Goal: Transaction & Acquisition: Purchase product/service

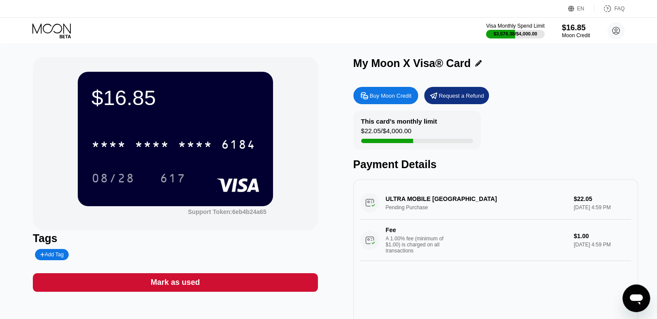
click at [46, 33] on icon at bounding box center [52, 30] width 40 height 15
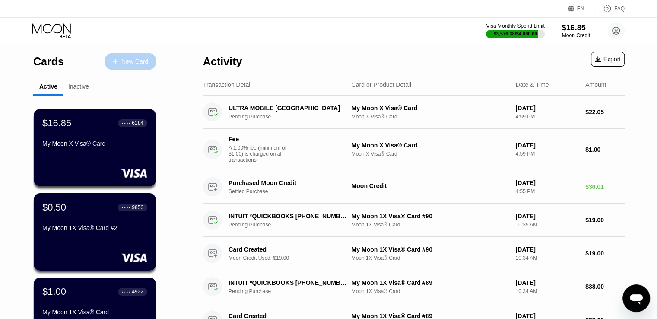
click at [125, 61] on div "New Card" at bounding box center [134, 61] width 27 height 7
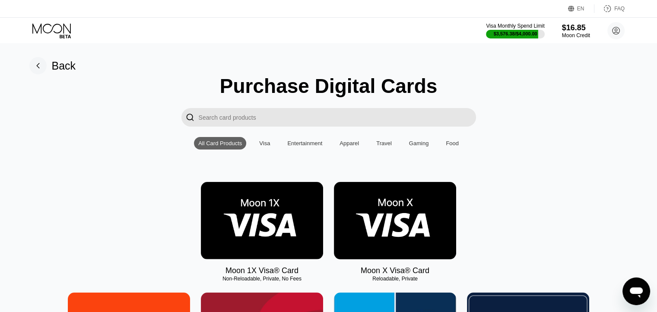
click at [285, 208] on img at bounding box center [262, 220] width 122 height 77
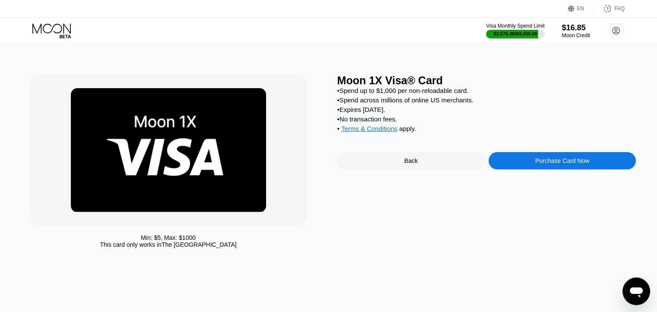
click at [515, 163] on div "Purchase Card Now" at bounding box center [561, 160] width 147 height 17
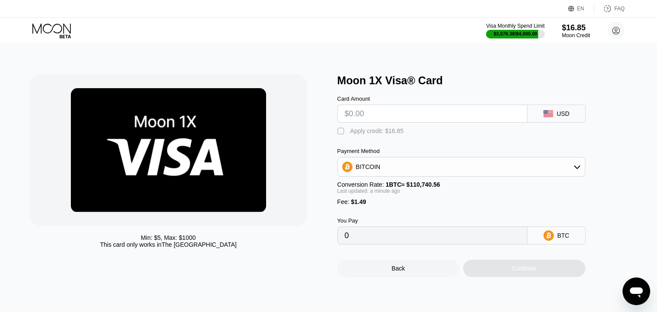
click at [394, 117] on input "text" at bounding box center [432, 113] width 175 height 17
type input "$1"
type input "0.00002249"
type input "$13"
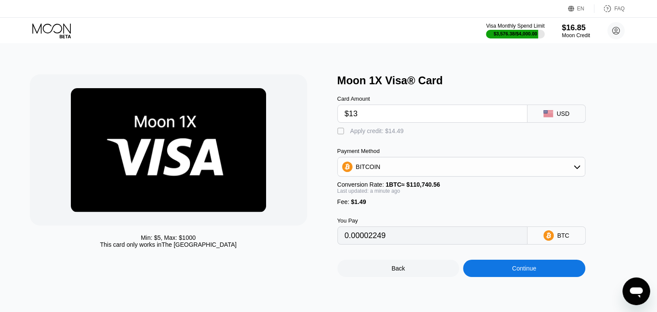
type input "0.00013085"
drag, startPoint x: 408, startPoint y: 115, endPoint x: 339, endPoint y: 121, distance: 69.3
click at [339, 121] on div "$13" at bounding box center [432, 114] width 190 height 18
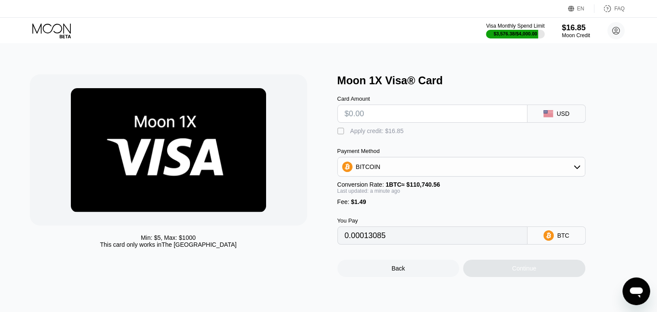
type input "0"
click at [36, 28] on icon at bounding box center [52, 30] width 40 height 15
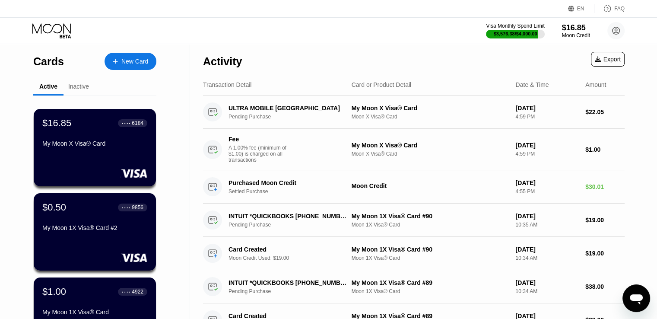
click at [124, 64] on div "New Card" at bounding box center [134, 61] width 27 height 7
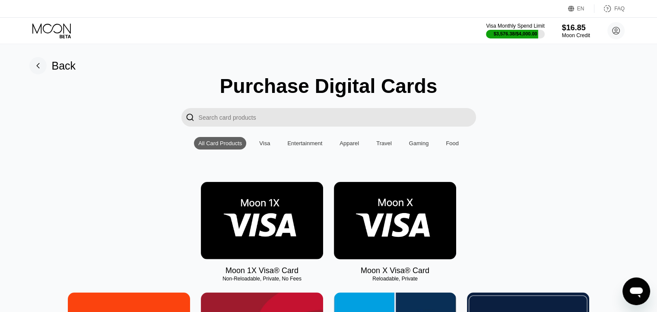
click at [265, 223] on img at bounding box center [262, 220] width 122 height 77
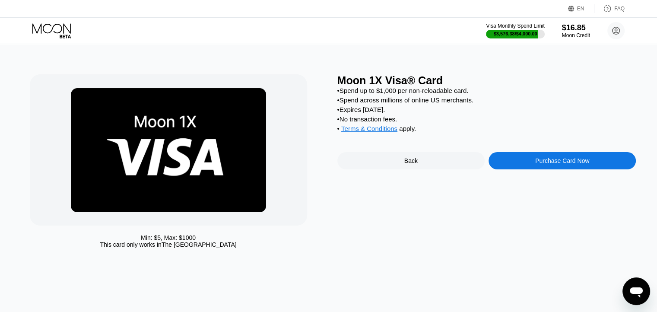
click at [517, 168] on div "Purchase Card Now" at bounding box center [561, 160] width 147 height 17
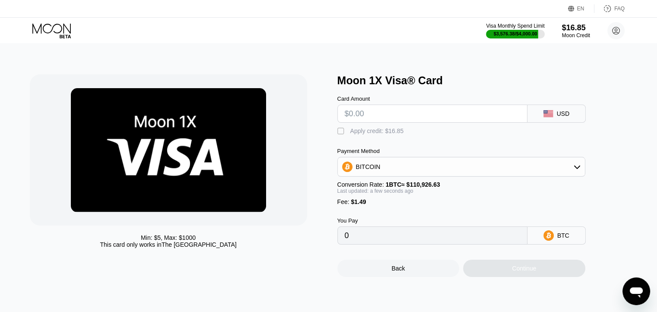
click at [411, 118] on input "text" at bounding box center [432, 113] width 175 height 17
type input "$1"
type input "0.00002245"
type input "$13"
type input "0.00013063"
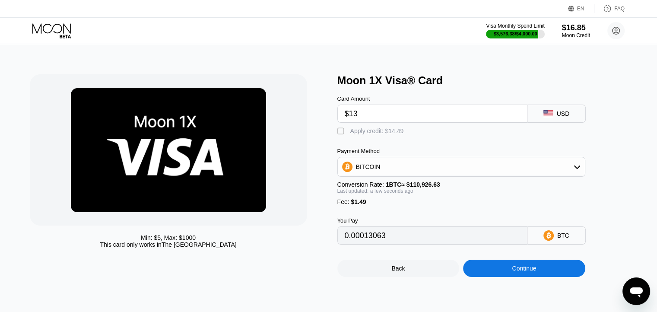
type input "$13"
click at [396, 134] on div "Apply credit: $14.49" at bounding box center [377, 130] width 54 height 7
type input "0"
click at [501, 275] on div "Continue" at bounding box center [524, 268] width 122 height 17
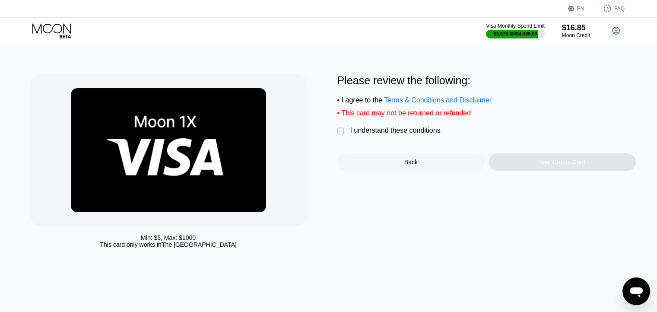
click at [427, 134] on div "I understand these conditions" at bounding box center [395, 131] width 90 height 8
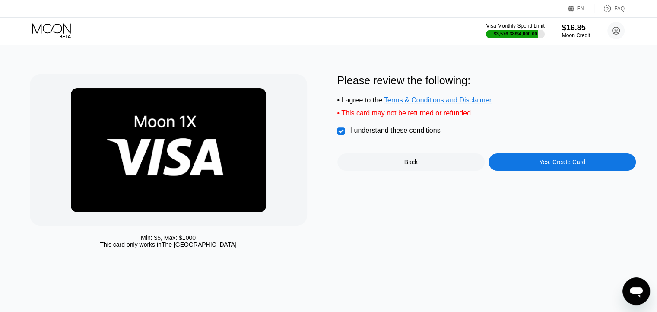
click at [530, 168] on div "Yes, Create Card" at bounding box center [561, 161] width 147 height 17
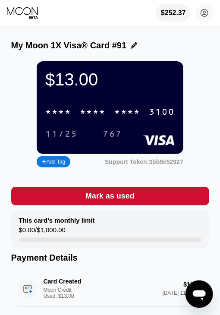
click at [114, 114] on div "* * * *" at bounding box center [127, 113] width 26 height 10
click at [13, 22] on div "$252.37 [EMAIL_ADDRESS][DOMAIN_NAME]  Home Settings Support Careers About Us L…" at bounding box center [110, 13] width 220 height 26
click at [23, 12] on icon at bounding box center [23, 12] width 32 height 13
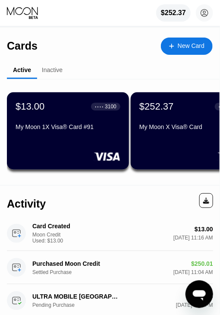
click at [177, 49] on div at bounding box center [175, 45] width 3 height 7
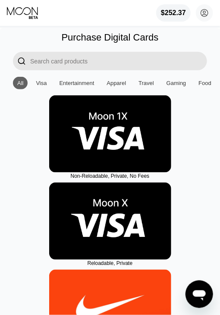
click at [90, 146] on img at bounding box center [110, 133] width 122 height 77
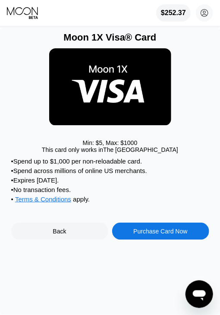
click at [135, 237] on div "Purchase Card Now" at bounding box center [160, 231] width 97 height 17
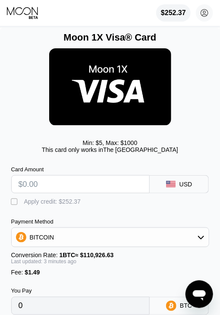
type input "0"
click at [69, 184] on input "text" at bounding box center [81, 184] width 124 height 17
type input "$14"
type input "0.00013965"
type input "$14"
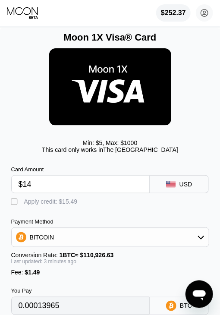
click at [73, 205] on div "Apply credit: $15.49" at bounding box center [51, 201] width 54 height 7
type input "0"
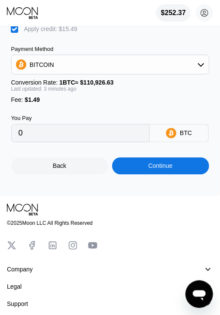
click at [152, 170] on div "Continue" at bounding box center [161, 166] width 24 height 7
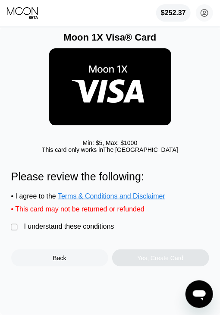
click at [62, 231] on div "I understand these conditions" at bounding box center [69, 227] width 90 height 8
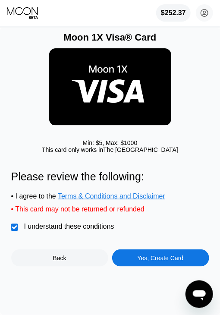
click at [124, 265] on div "Yes, Create Card" at bounding box center [160, 258] width 97 height 17
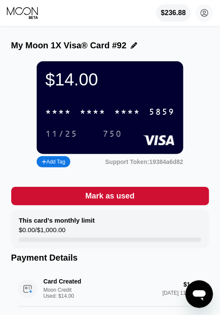
click at [145, 118] on div "* * * * * * * * * * * * 5859" at bounding box center [110, 112] width 140 height 18
click at [22, 14] on icon at bounding box center [23, 12] width 32 height 13
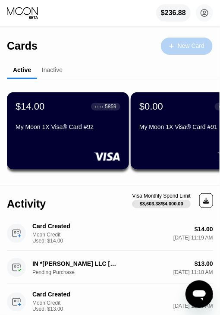
click at [169, 41] on div "New Card" at bounding box center [187, 46] width 52 height 17
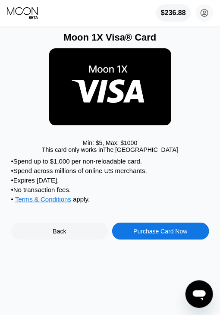
click at [135, 235] on div "Purchase Card Now" at bounding box center [160, 231] width 54 height 7
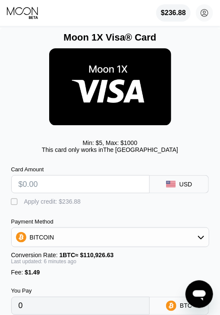
click at [76, 193] on input "text" at bounding box center [81, 184] width 124 height 17
type input "$15"
type input "0.00014866"
type input "$15"
click at [53, 206] on div " Apply credit: $16.49" at bounding box center [46, 202] width 71 height 9
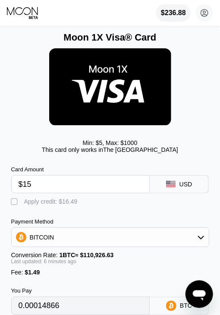
type input "0"
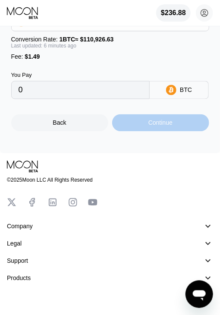
click at [155, 127] on div "Continue" at bounding box center [161, 123] width 24 height 7
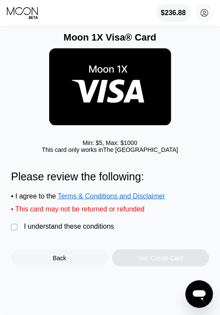
click at [98, 231] on div "I understand these conditions" at bounding box center [69, 227] width 90 height 8
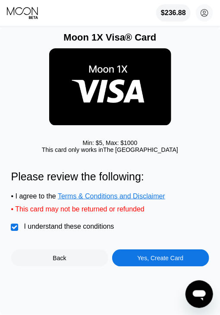
click at [144, 263] on div "Yes, Create Card" at bounding box center [160, 258] width 97 height 17
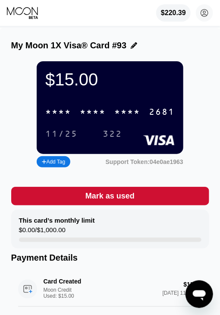
click at [133, 114] on div "* * * *" at bounding box center [127, 113] width 26 height 10
drag, startPoint x: 18, startPoint y: 11, endPoint x: 26, endPoint y: 24, distance: 15.3
click at [18, 11] on icon at bounding box center [23, 12] width 32 height 13
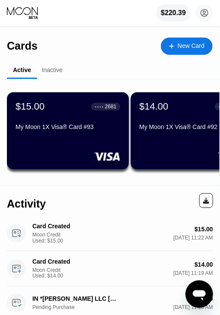
click at [168, 49] on div "New Card" at bounding box center [187, 46] width 52 height 17
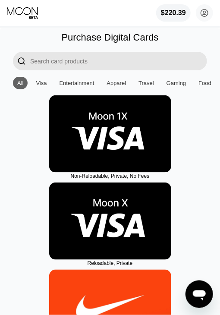
click at [99, 152] on img at bounding box center [110, 133] width 122 height 77
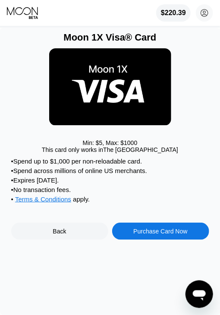
click at [143, 235] on div "Purchase Card Now" at bounding box center [160, 231] width 54 height 7
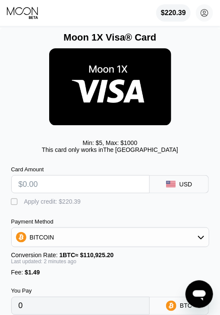
click at [67, 189] on input "text" at bounding box center [81, 184] width 124 height 17
type input "$16"
type input "0.00015768"
type input "$16"
click at [59, 205] on div "Apply credit: $17.49" at bounding box center [51, 201] width 54 height 7
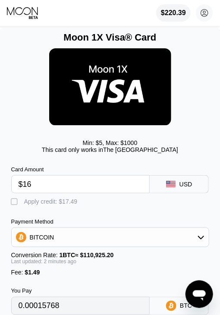
type input "0"
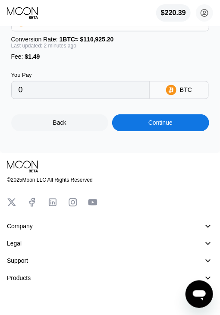
click at [143, 130] on div "Continue" at bounding box center [160, 122] width 97 height 17
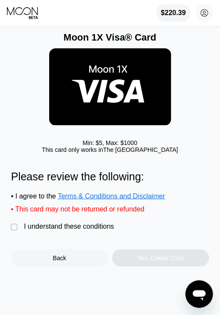
click at [86, 231] on div "I understand these conditions" at bounding box center [69, 227] width 90 height 8
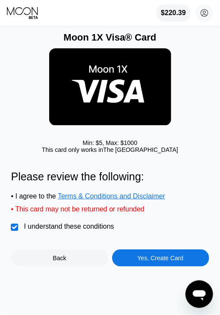
click at [143, 262] on div "Yes, Create Card" at bounding box center [161, 258] width 46 height 7
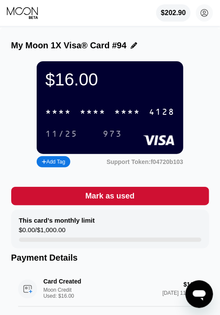
click at [103, 112] on div "* * * * * * * * * * * * 4128" at bounding box center [110, 112] width 140 height 18
click at [18, 7] on icon at bounding box center [23, 12] width 32 height 13
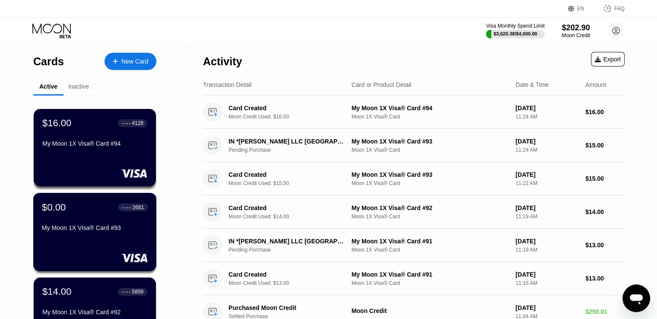
scroll to position [86, 0]
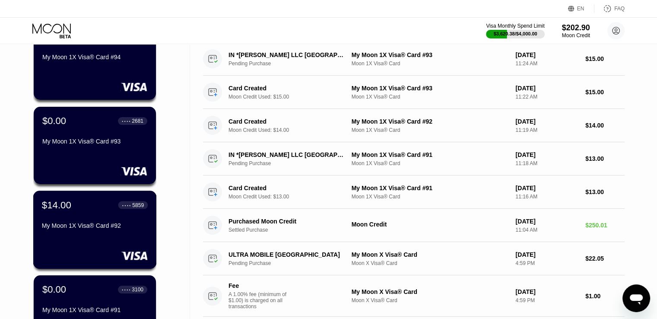
click at [82, 232] on div "My Moon 1X Visa® Card #92" at bounding box center [95, 227] width 106 height 10
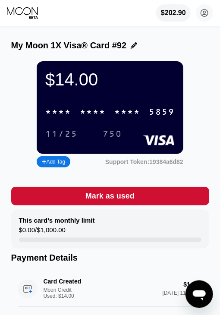
click at [155, 114] on div "5859" at bounding box center [162, 113] width 26 height 10
click at [32, 13] on icon at bounding box center [22, 11] width 31 height 8
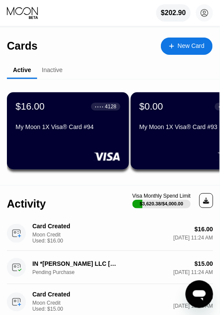
click at [181, 51] on div "New Card" at bounding box center [187, 46] width 52 height 17
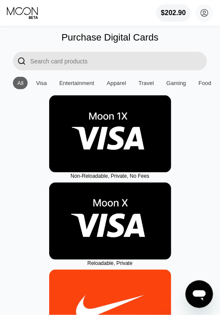
click at [82, 154] on img at bounding box center [110, 133] width 122 height 77
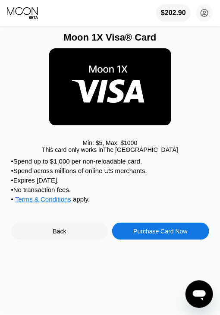
click at [140, 235] on div "Purchase Card Now" at bounding box center [160, 231] width 54 height 7
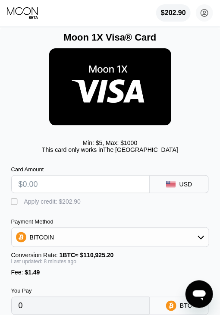
click at [71, 190] on input "text" at bounding box center [81, 184] width 124 height 17
type input "$17"
type input "0.00016645"
type input "$17"
click at [70, 205] on div "Apply credit: $18.49" at bounding box center [51, 201] width 54 height 7
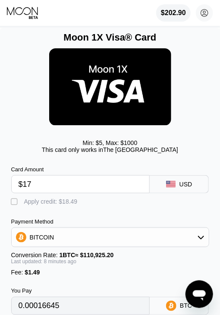
type input "0"
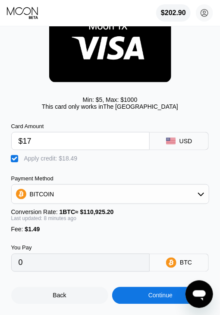
scroll to position [216, 0]
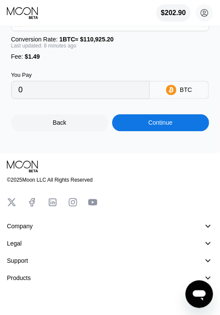
click at [148, 132] on div "Continue" at bounding box center [160, 122] width 97 height 17
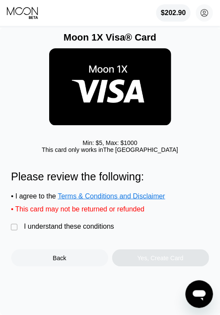
click at [76, 231] on div "I understand these conditions" at bounding box center [69, 227] width 90 height 8
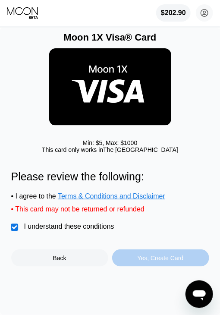
click at [150, 262] on div "Yes, Create Card" at bounding box center [161, 258] width 46 height 7
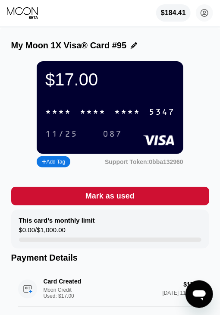
click at [132, 114] on div "* * * *" at bounding box center [127, 113] width 26 height 10
click at [30, 6] on div "$184.41 [EMAIL_ADDRESS][DOMAIN_NAME]  Home Settings Support Careers About Us L…" at bounding box center [110, 13] width 220 height 26
click at [16, 14] on icon at bounding box center [22, 11] width 31 height 8
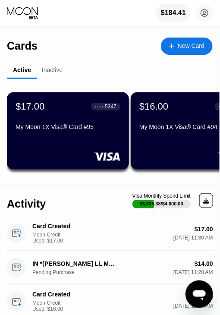
click at [157, 134] on div "My Moon 1X Visa® Card #94" at bounding box center [192, 129] width 105 height 10
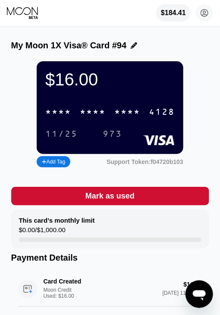
click at [143, 117] on div "* * * * * * * * * * * * 4128" at bounding box center [110, 112] width 140 height 18
click at [27, 14] on icon at bounding box center [23, 12] width 32 height 13
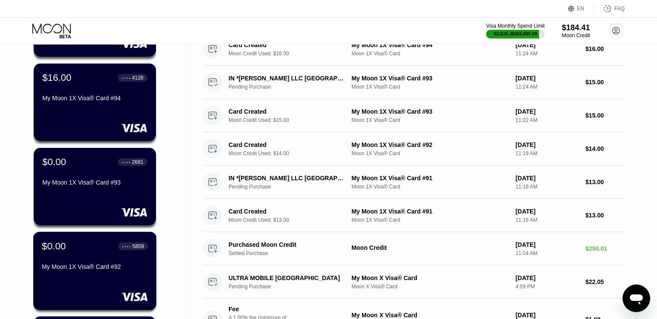
scroll to position [216, 0]
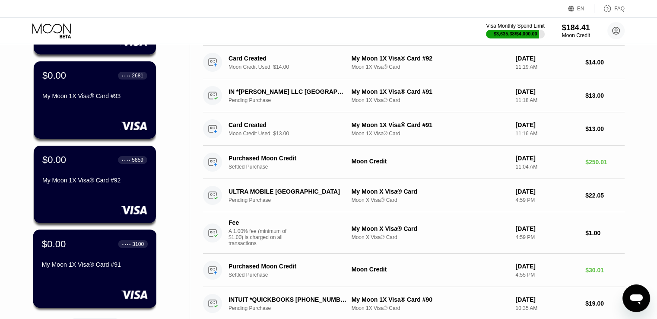
click at [74, 249] on div "$0.00 ● ● ● ● 3100" at bounding box center [95, 243] width 106 height 11
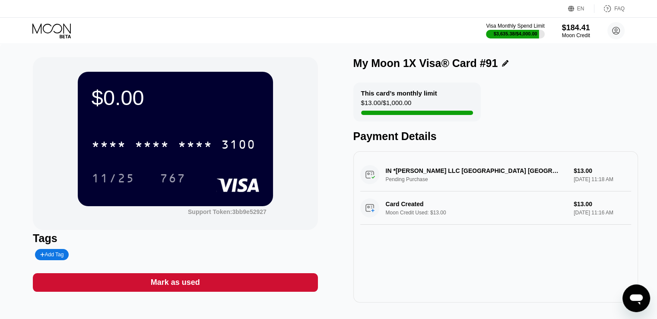
click at [149, 282] on div "Mark as used" at bounding box center [175, 282] width 285 height 19
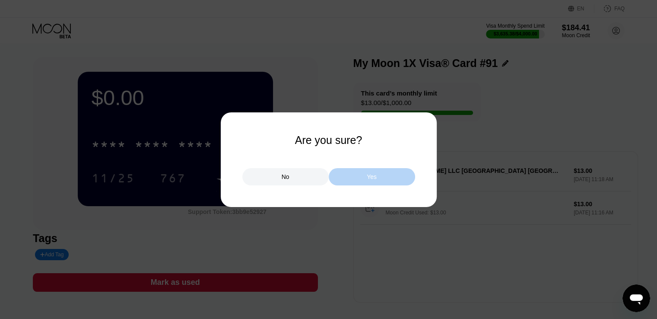
click at [220, 172] on div "Yes" at bounding box center [372, 176] width 86 height 17
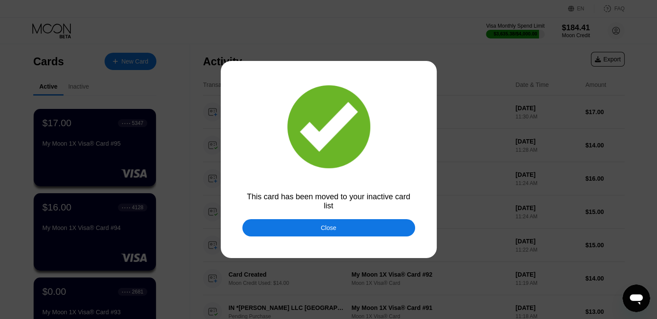
click at [220, 225] on div "Close" at bounding box center [328, 227] width 173 height 17
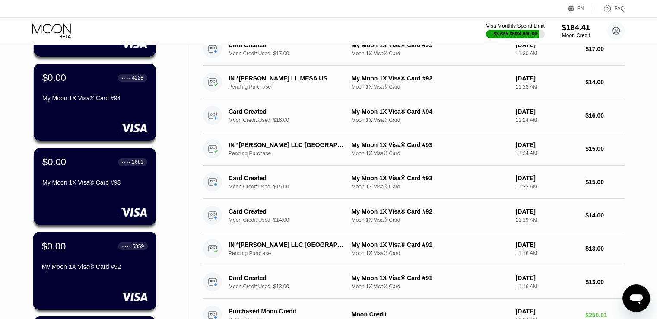
scroll to position [173, 0]
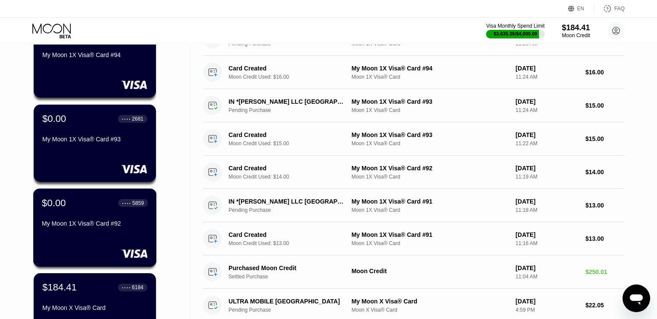
click at [79, 237] on div "$0.00 ● ● ● ● 5859 My Moon 1X Visa® Card #92" at bounding box center [95, 227] width 124 height 78
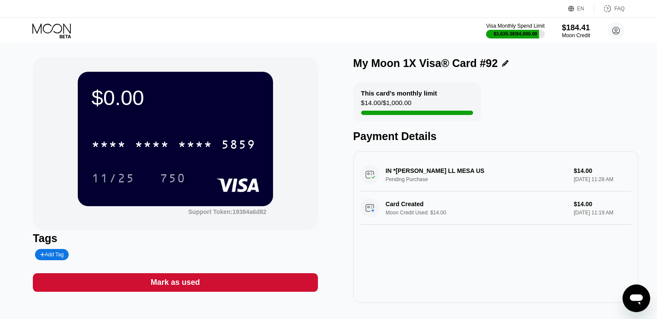
click at [209, 285] on div "Mark as used" at bounding box center [175, 282] width 285 height 19
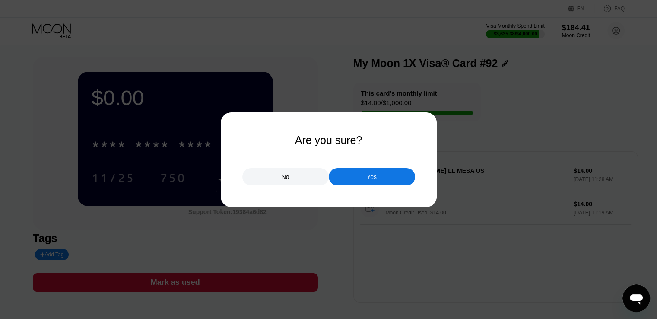
click at [220, 179] on div "Yes" at bounding box center [372, 176] width 86 height 17
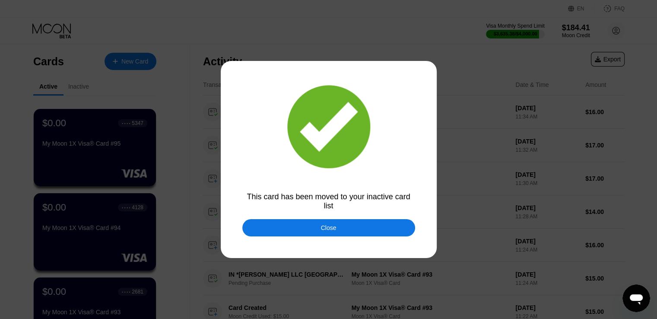
click at [220, 225] on div "Close" at bounding box center [328, 227] width 173 height 17
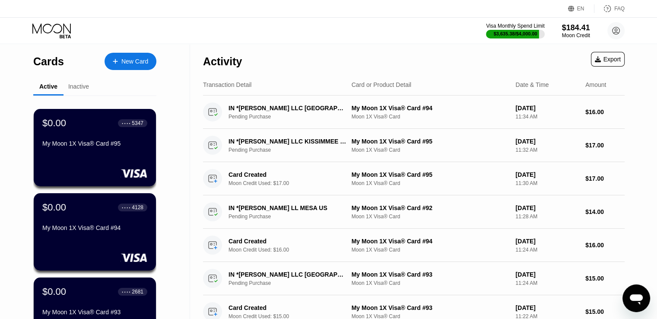
scroll to position [86, 0]
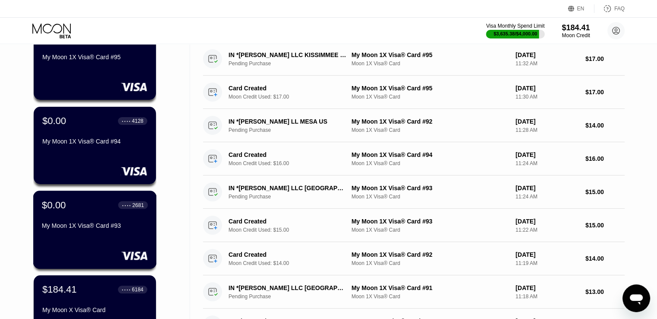
click at [95, 225] on div "My Moon 1X Visa® Card #93" at bounding box center [95, 225] width 106 height 7
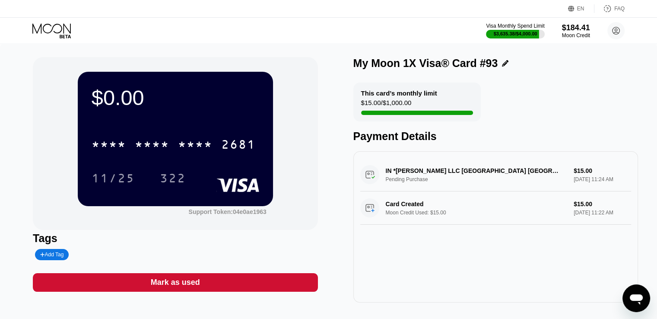
click at [219, 280] on div "Mark as used" at bounding box center [175, 282] width 285 height 19
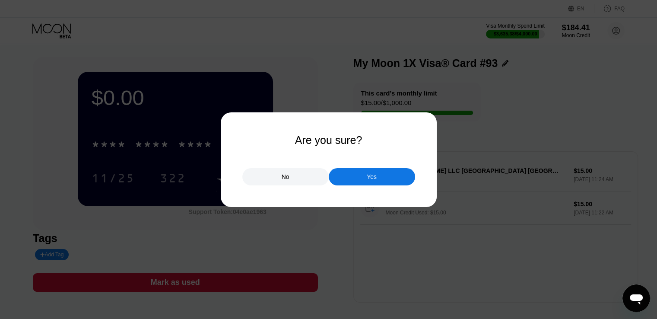
click at [220, 173] on div "Yes" at bounding box center [372, 176] width 86 height 17
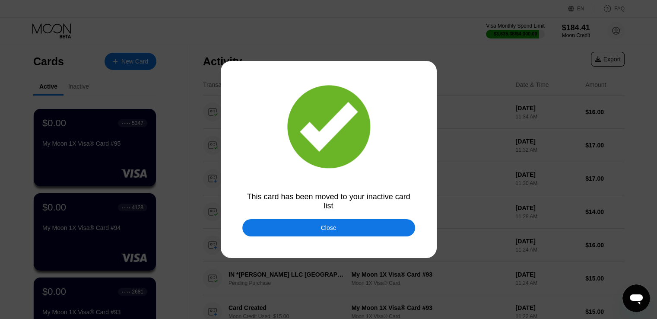
click at [220, 226] on div "Close" at bounding box center [328, 227] width 173 height 17
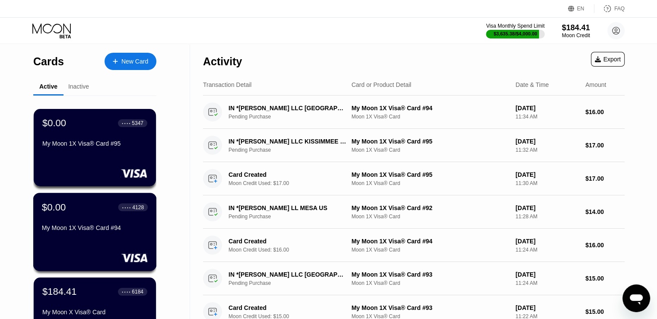
click at [97, 225] on div "$0.00 ● ● ● ● 4128 My Moon 1X Visa® Card #94" at bounding box center [95, 217] width 106 height 33
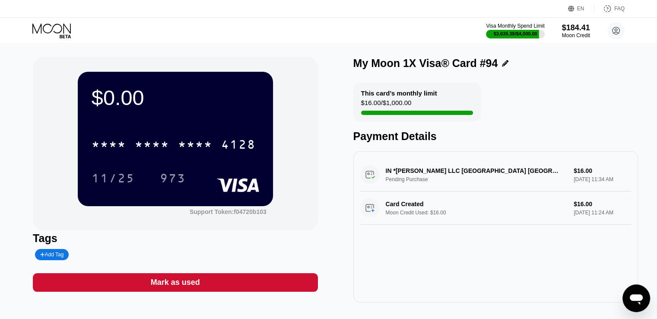
click at [159, 279] on div "Mark as used" at bounding box center [175, 282] width 285 height 19
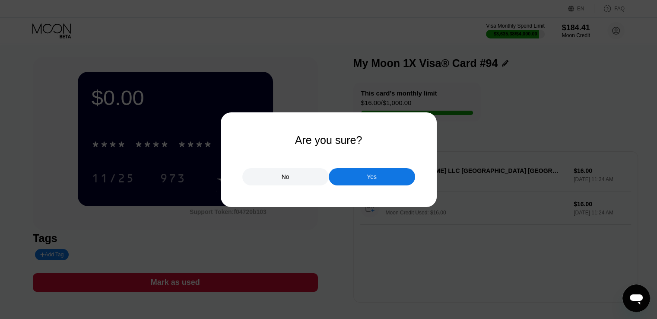
click at [220, 177] on div "Yes" at bounding box center [372, 176] width 86 height 17
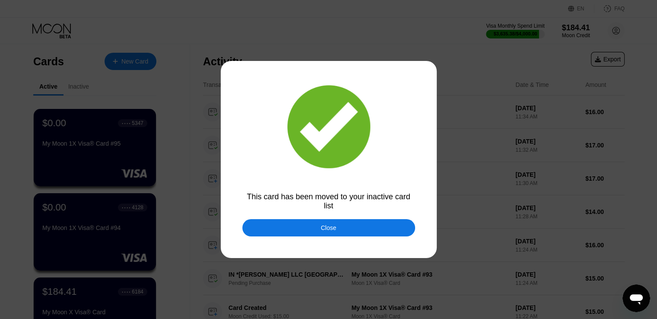
click at [220, 222] on div "Close" at bounding box center [328, 227] width 173 height 17
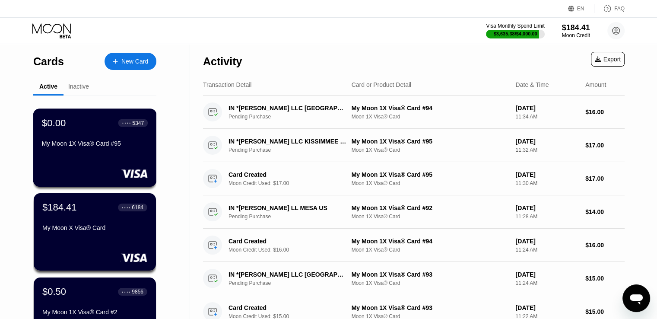
click at [83, 154] on div "$0.00 ● ● ● ● 5347 My Moon 1X Visa® Card #95" at bounding box center [95, 147] width 124 height 78
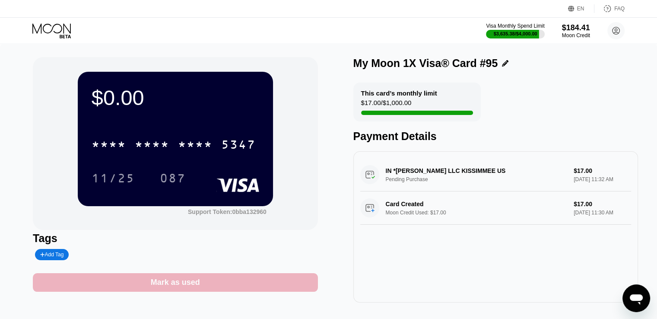
click at [187, 287] on div "Mark as used" at bounding box center [175, 282] width 49 height 10
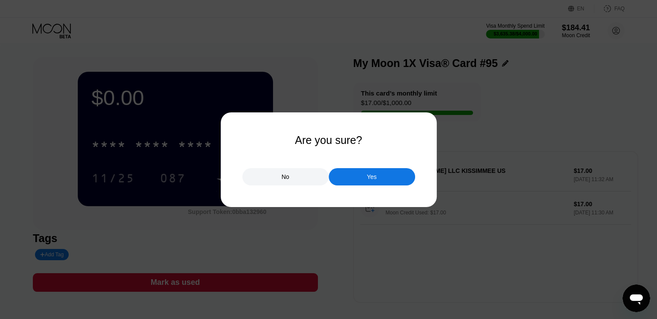
click at [220, 171] on div "Yes" at bounding box center [372, 176] width 86 height 17
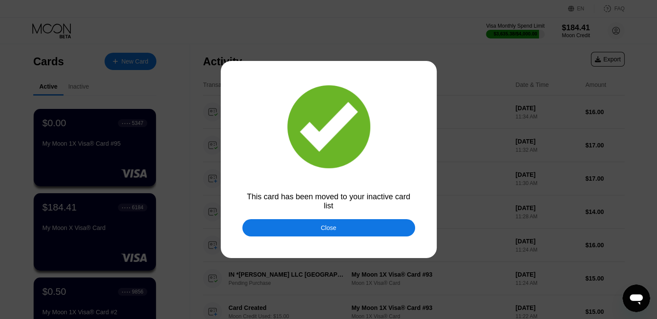
click at [220, 218] on div at bounding box center [328, 159] width 657 height 319
click at [220, 226] on div "Close" at bounding box center [328, 227] width 173 height 17
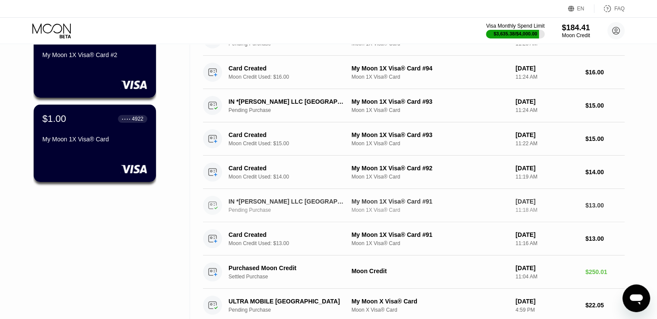
scroll to position [216, 0]
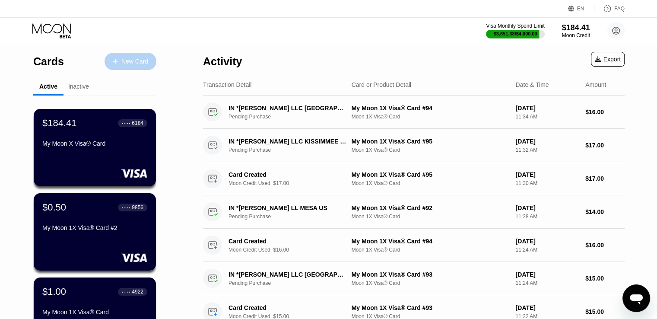
click at [137, 58] on div "New Card" at bounding box center [134, 61] width 27 height 7
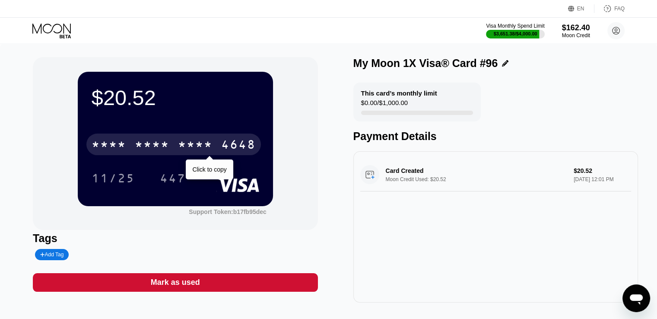
click at [216, 139] on div "* * * * * * * * * * * * 4648" at bounding box center [173, 144] width 174 height 22
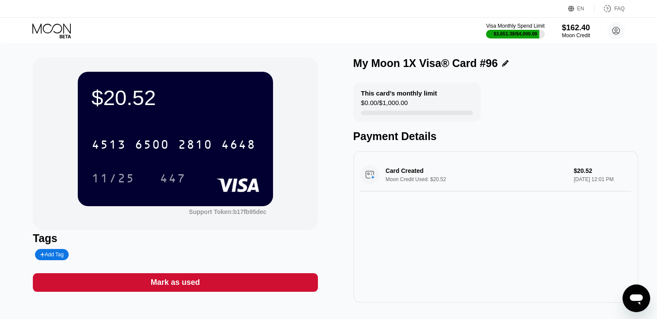
click at [55, 35] on icon at bounding box center [52, 30] width 40 height 15
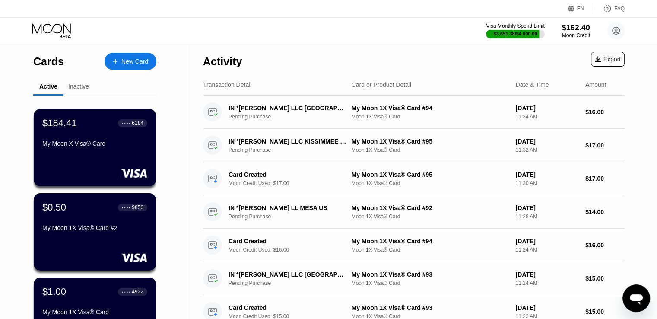
click at [119, 48] on div "Cards New Card" at bounding box center [94, 59] width 123 height 30
click at [119, 59] on div at bounding box center [119, 61] width 3 height 7
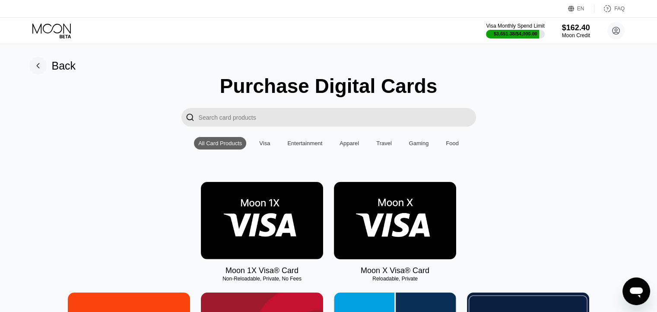
click at [240, 203] on img at bounding box center [262, 220] width 122 height 77
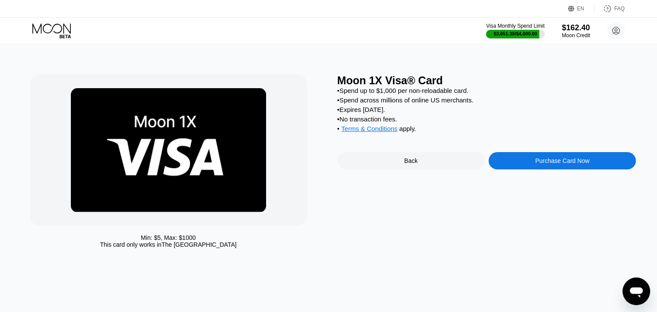
click at [530, 165] on div "Purchase Card Now" at bounding box center [561, 160] width 147 height 17
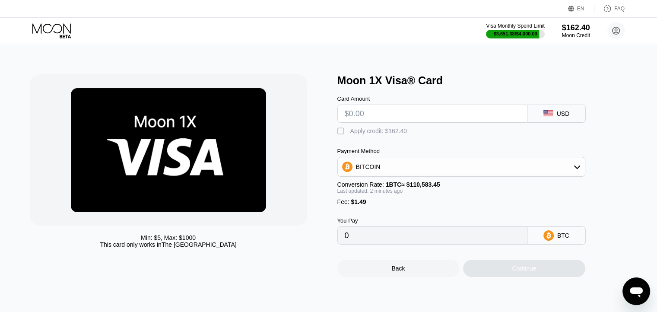
click at [388, 118] on input "text" at bounding box center [432, 113] width 175 height 17
paste input "$20.85"
type input "$20.85"
type input "0.00020202"
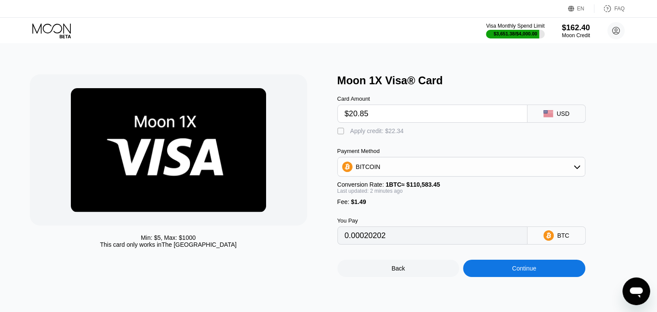
type input "$20.85"
click at [387, 136] on div " Apply credit: $22.34" at bounding box center [372, 131] width 71 height 9
type input "0"
click at [494, 276] on div "Continue" at bounding box center [524, 268] width 122 height 17
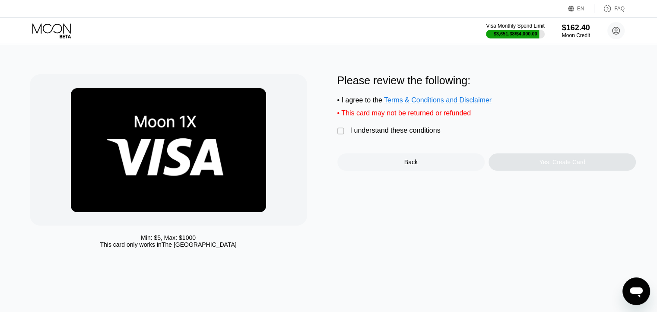
click at [393, 133] on div "I understand these conditions" at bounding box center [395, 131] width 90 height 8
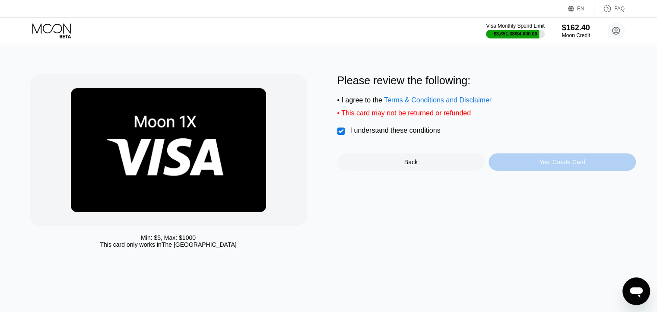
click at [539, 166] on div "Yes, Create Card" at bounding box center [561, 161] width 147 height 17
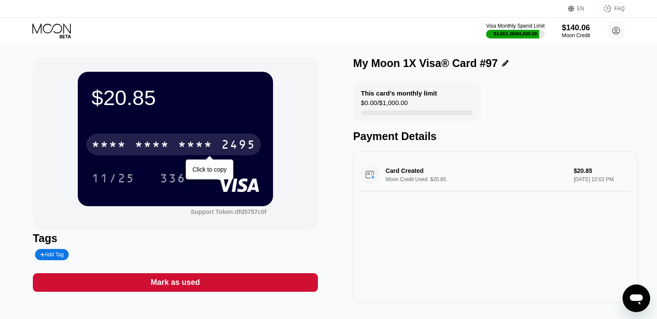
click at [243, 152] on div "2495" at bounding box center [238, 146] width 35 height 14
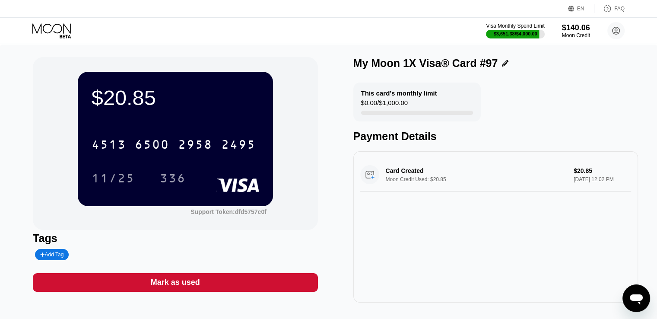
click at [51, 33] on icon at bounding box center [52, 30] width 40 height 15
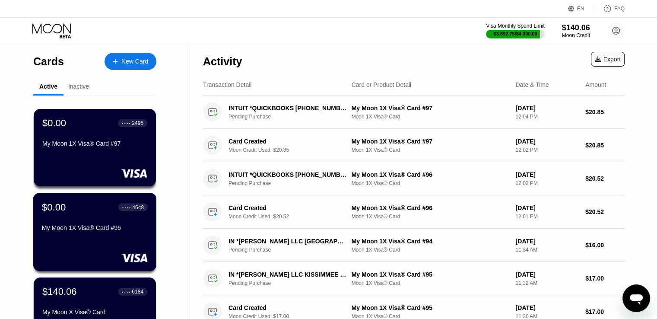
click at [83, 235] on div "My Moon 1X Visa® Card #96" at bounding box center [95, 229] width 106 height 10
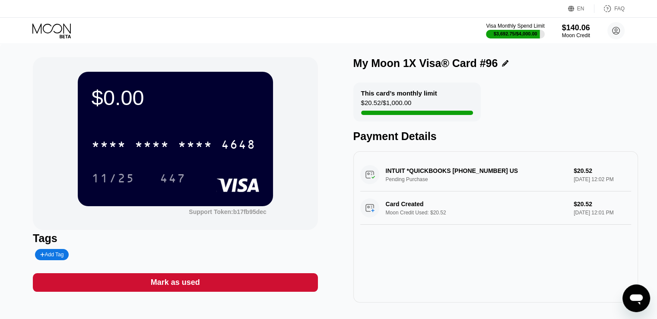
click at [222, 289] on div "Mark as used" at bounding box center [175, 282] width 285 height 19
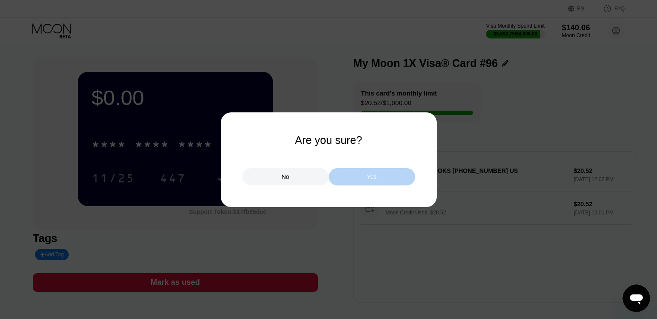
click at [381, 177] on div "Yes" at bounding box center [372, 176] width 86 height 17
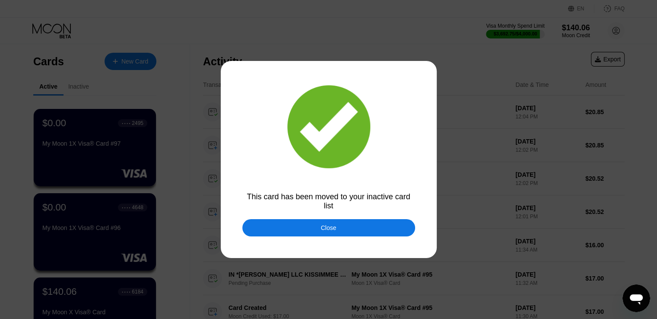
click at [303, 230] on div "Close" at bounding box center [328, 227] width 173 height 17
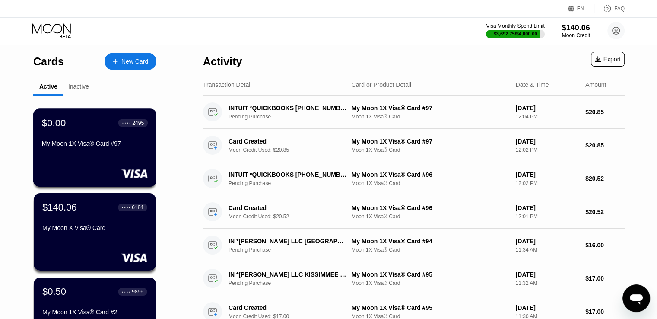
click at [120, 159] on div "$0.00 ● ● ● ● 2495 My Moon 1X Visa® Card #97" at bounding box center [95, 147] width 124 height 78
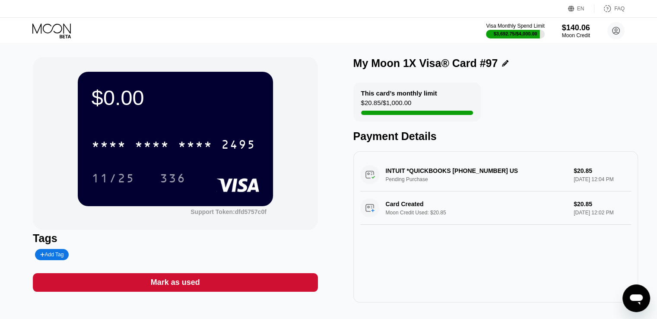
click at [178, 287] on div "Mark as used" at bounding box center [175, 282] width 49 height 10
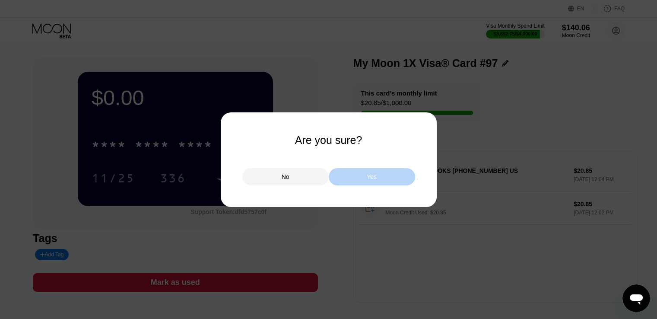
click at [359, 184] on div "Yes" at bounding box center [372, 176] width 86 height 17
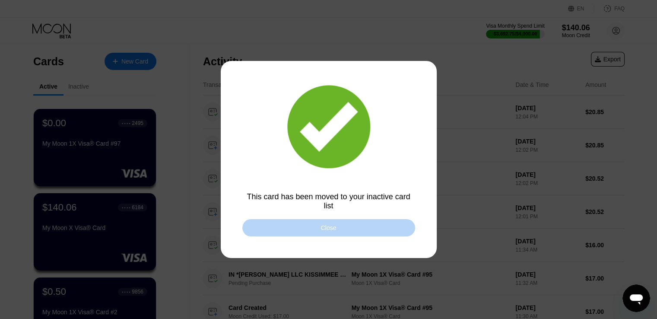
click at [301, 226] on div "Close" at bounding box center [328, 227] width 173 height 17
